Goal: Transaction & Acquisition: Subscribe to service/newsletter

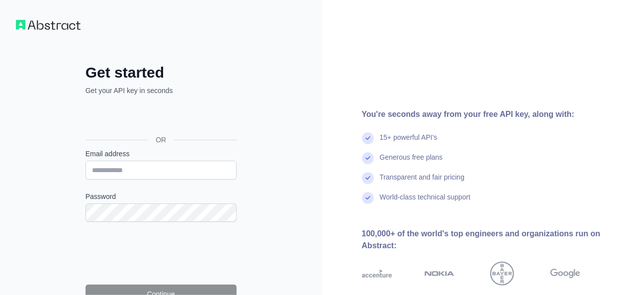
click at [305, 227] on div "Get started Get your API key in seconds OR Email address Password Continue By s…" at bounding box center [161, 203] width 322 height 407
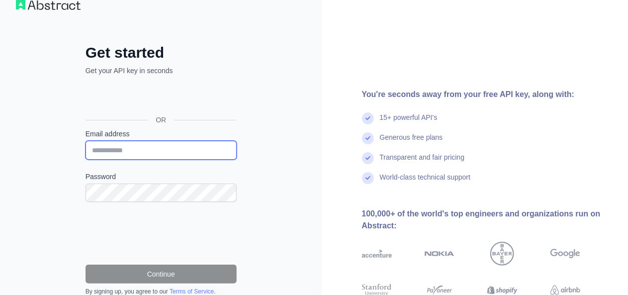
click at [156, 144] on input "Email address" at bounding box center [160, 150] width 151 height 19
click at [121, 151] on input "Email address" at bounding box center [160, 150] width 151 height 19
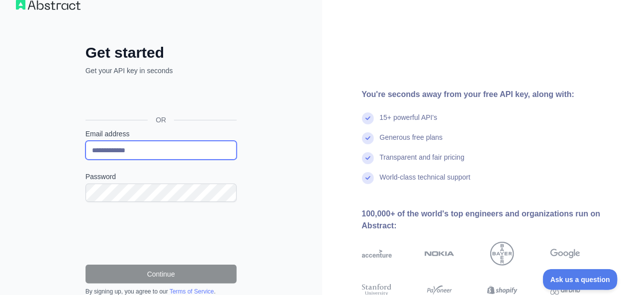
scroll to position [0, 0]
type input "**********"
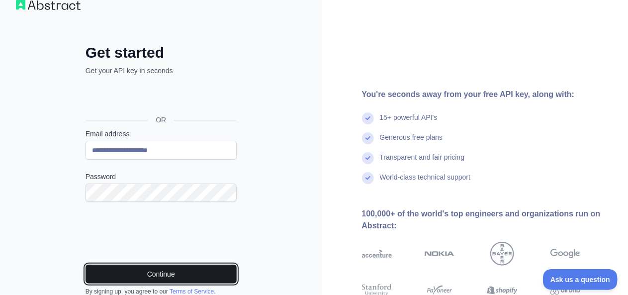
click at [220, 268] on button "Continue" at bounding box center [160, 273] width 151 height 19
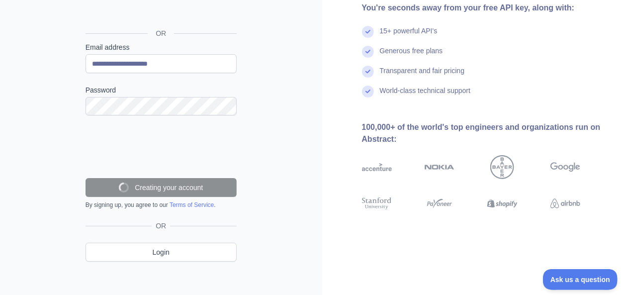
scroll to position [80, 0]
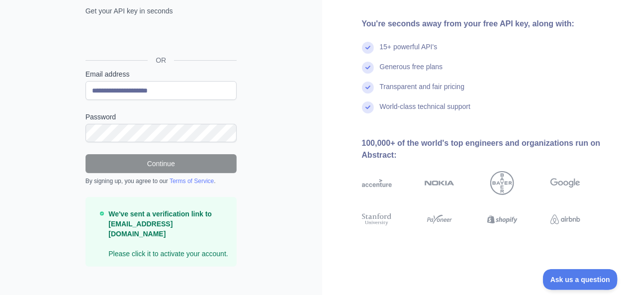
click at [182, 222] on strong "We've sent a verification link to [EMAIL_ADDRESS][DOMAIN_NAME]" at bounding box center [159, 224] width 103 height 28
click at [300, 250] on div "**********" at bounding box center [161, 113] width 322 height 386
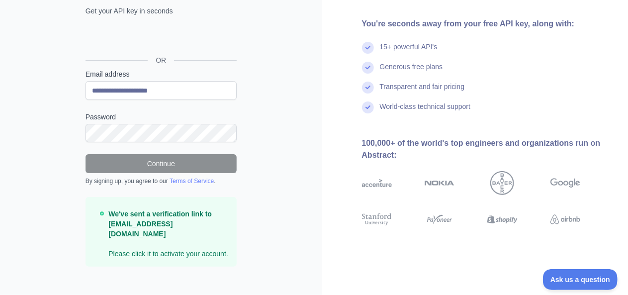
click at [184, 224] on strong "We've sent a verification link to [EMAIL_ADDRESS][DOMAIN_NAME]" at bounding box center [159, 224] width 103 height 28
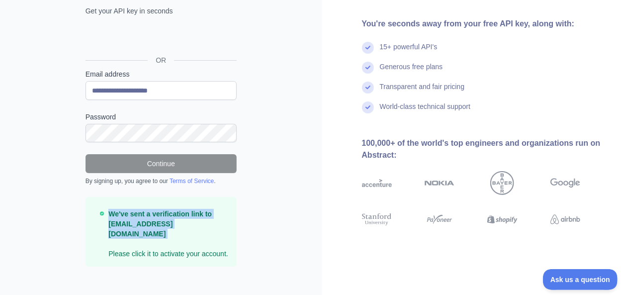
click at [184, 224] on strong "We've sent a verification link to [EMAIL_ADDRESS][DOMAIN_NAME]" at bounding box center [159, 224] width 103 height 28
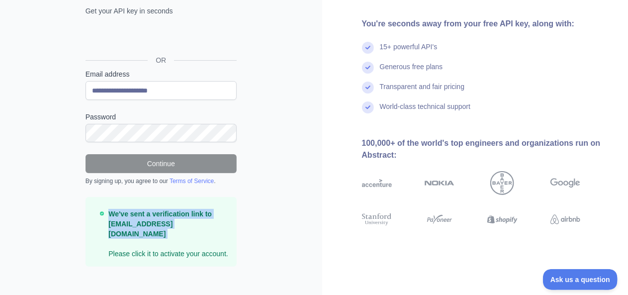
click at [184, 224] on strong "We've sent a verification link to [EMAIL_ADDRESS][DOMAIN_NAME]" at bounding box center [159, 224] width 103 height 28
drag, startPoint x: 110, startPoint y: 225, endPoint x: 210, endPoint y: 219, distance: 99.6
click at [210, 219] on p "We've sent a verification link to [EMAIL_ADDRESS][DOMAIN_NAME] Please click it …" at bounding box center [168, 234] width 120 height 50
